Goal: Task Accomplishment & Management: Manage account settings

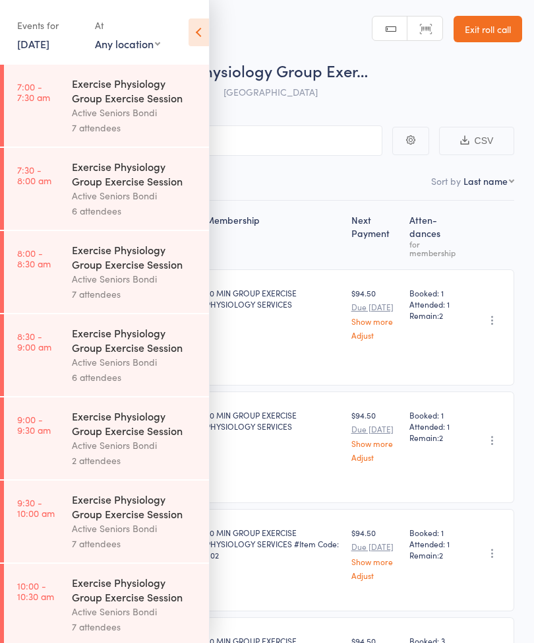
scroll to position [79, 0]
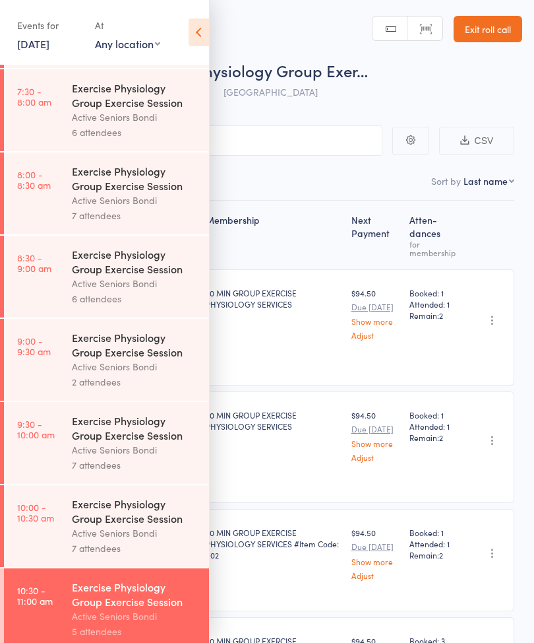
click at [38, 48] on link "[DATE]" at bounding box center [33, 43] width 32 height 15
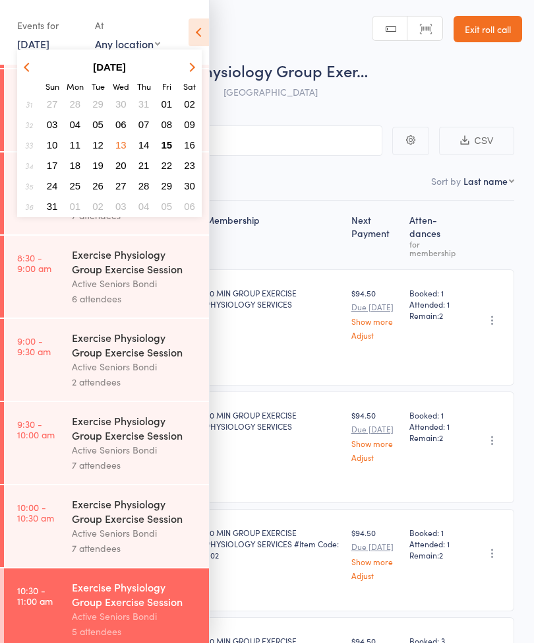
click at [167, 149] on span "15" at bounding box center [167, 144] width 11 height 11
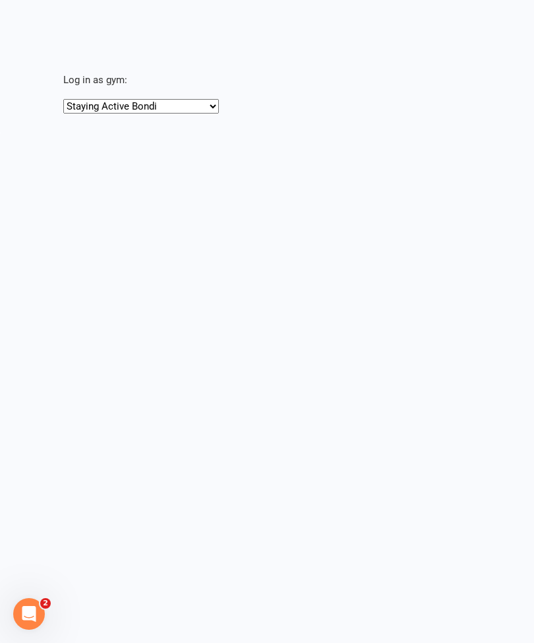
click at [123, 102] on select "Staying Active Bondi Staying Active [PERSON_NAME]" at bounding box center [141, 106] width 156 height 15
click at [389, 133] on html "Signed in successfully. × × × × Log in as gym: Staying Active Bondi Staying Act…" at bounding box center [267, 66] width 534 height 133
click at [112, 105] on select "Staying Active Bondi Staying Active Gordon" at bounding box center [141, 106] width 156 height 15
click at [106, 80] on p "Log in as gym:" at bounding box center [289, 80] width 453 height 16
click at [291, 65] on div "Log in as gym: Staying Active Bondi Staying Active Gordon" at bounding box center [290, 79] width 490 height 71
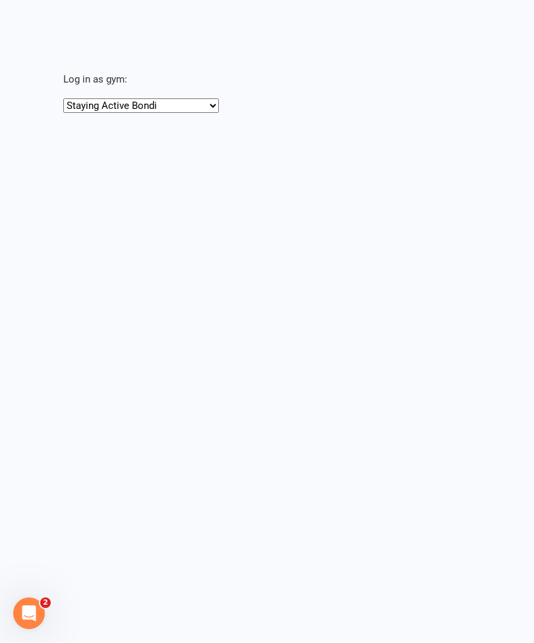
click at [19, 609] on div "Open Intercom Messenger" at bounding box center [29, 613] width 44 height 44
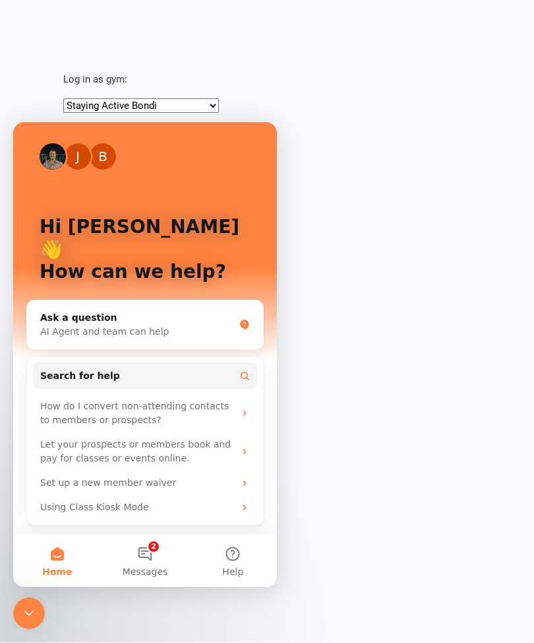
click at [340, 133] on html "× × × Log in as gym: Staying Active Bondi Staying Active Gordon Loading" at bounding box center [267, 66] width 534 height 133
click at [30, 608] on icon "Close Intercom Messenger" at bounding box center [29, 613] width 16 height 16
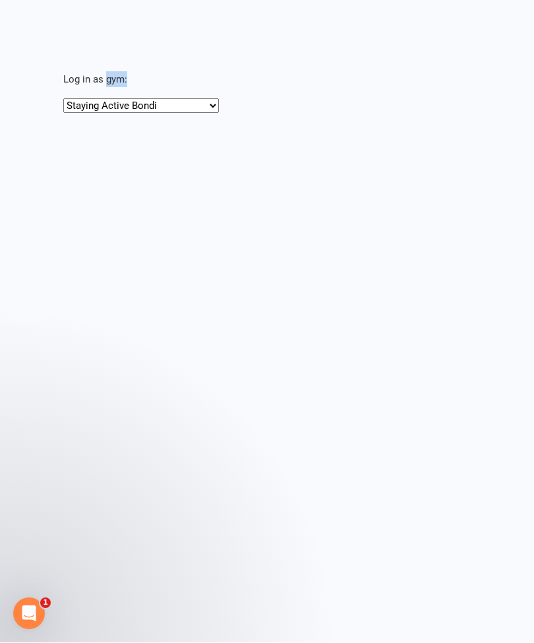
click at [125, 133] on html "× × × Log in as gym: Staying Active Bondi Staying Active Gordon Loading 1" at bounding box center [267, 66] width 534 height 133
click at [107, 77] on p "Log in as gym:" at bounding box center [289, 80] width 453 height 16
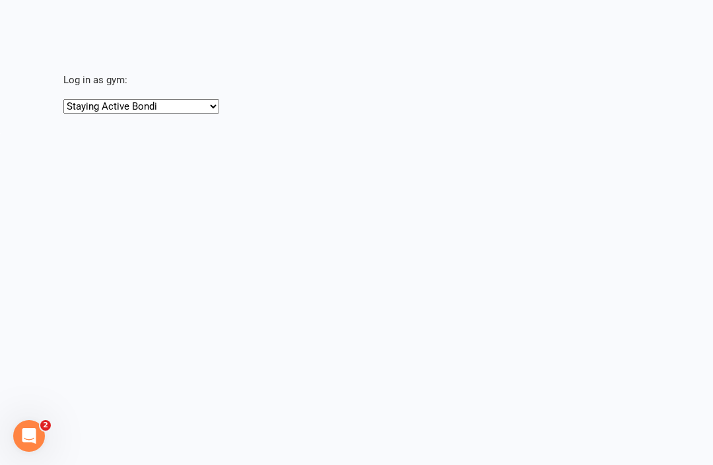
click at [155, 108] on select "Staying Active Bondi Staying Active [PERSON_NAME]" at bounding box center [141, 106] width 156 height 15
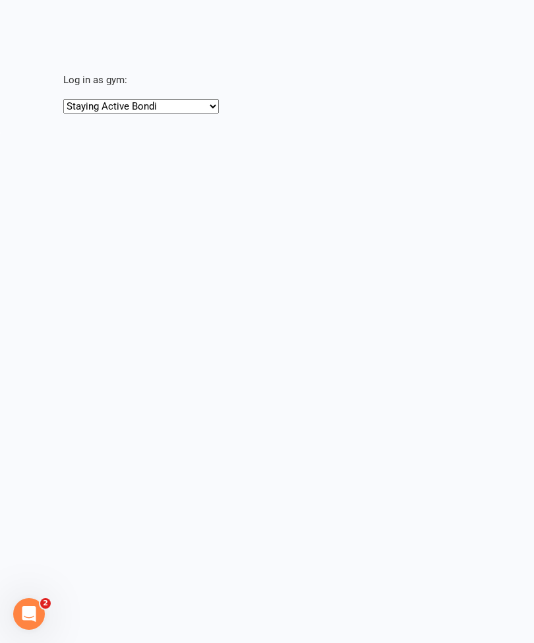
click at [35, 464] on div "Open Intercom Messenger" at bounding box center [29, 614] width 44 height 44
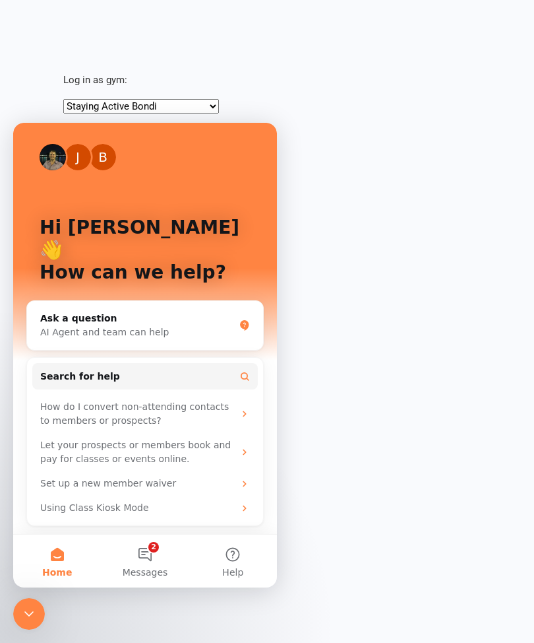
click at [337, 133] on html "Signed in successfully. × × × × Log in as gym: Staying Active Bondi Staying Act…" at bounding box center [267, 66] width 534 height 133
click at [25, 464] on icon "Close Intercom Messenger" at bounding box center [29, 614] width 16 height 16
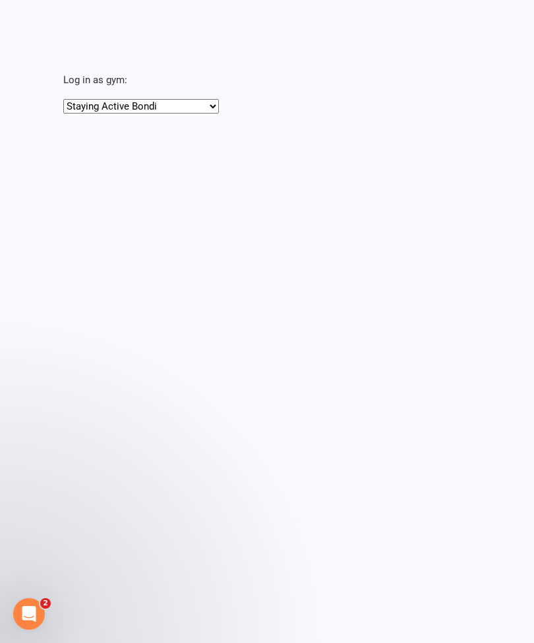
click at [159, 109] on select "Staying Active Bondi Staying Active [PERSON_NAME]" at bounding box center [141, 106] width 156 height 15
click at [154, 106] on select "Staying Active Bondi Staying Active [PERSON_NAME]" at bounding box center [141, 106] width 156 height 15
select select "https://app.clubworx.com/head_office/masquerades/4295"
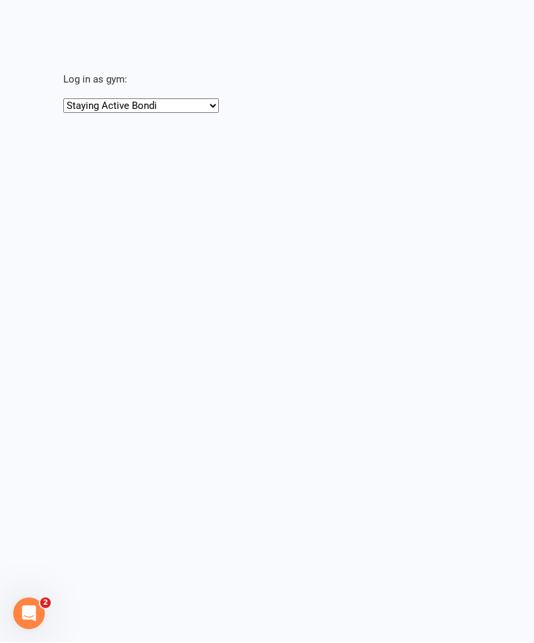
click at [144, 108] on select "Staying Active Bondi Staying Active [PERSON_NAME]" at bounding box center [141, 106] width 156 height 15
